Goal: Information Seeking & Learning: Learn about a topic

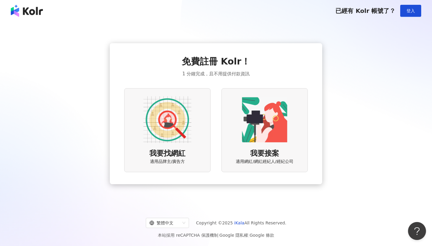
click at [181, 152] on span "我要找網紅" at bounding box center [167, 153] width 36 height 10
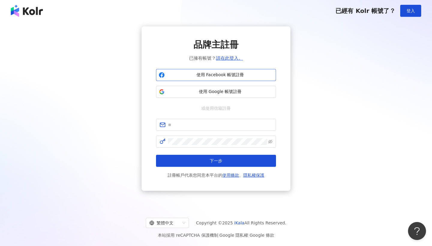
click at [231, 71] on button "使用 Facebook 帳號註冊" at bounding box center [216, 75] width 120 height 12
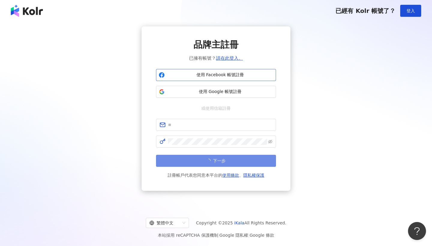
click at [215, 75] on span "使用 Facebook 帳號註冊" at bounding box center [220, 75] width 106 height 6
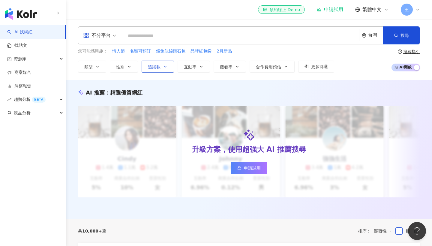
click at [170, 67] on button "追蹤數" at bounding box center [158, 67] width 32 height 12
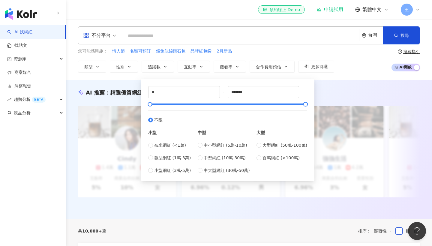
click at [196, 38] on input "search" at bounding box center [240, 35] width 232 height 11
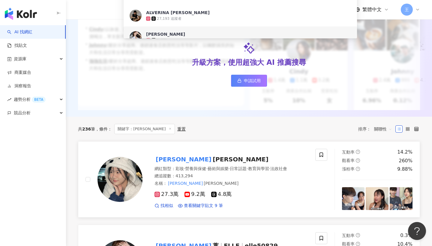
scroll to position [82, 0]
type input "**"
click at [224, 123] on div "共 236 筆 條件 ： 關鍵字：李怡 重置 排序： 關聯性" at bounding box center [249, 128] width 342 height 25
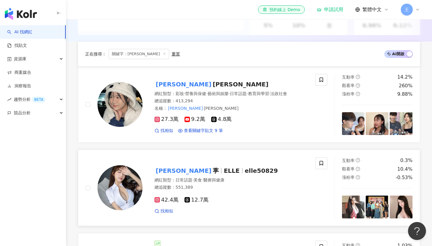
scroll to position [253, 0]
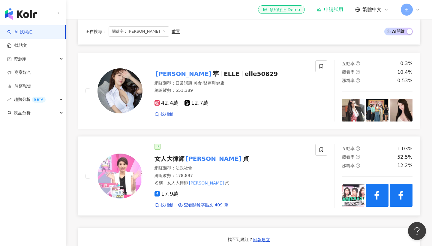
click at [359, 146] on icon "question-circle" at bounding box center [358, 148] width 4 height 4
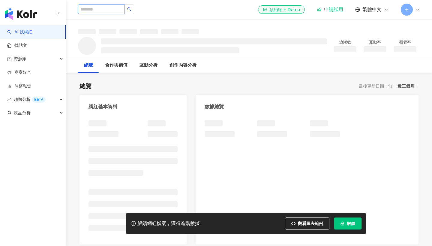
click at [109, 11] on input "search" at bounding box center [101, 9] width 47 height 10
